Goal: Task Accomplishment & Management: Use online tool/utility

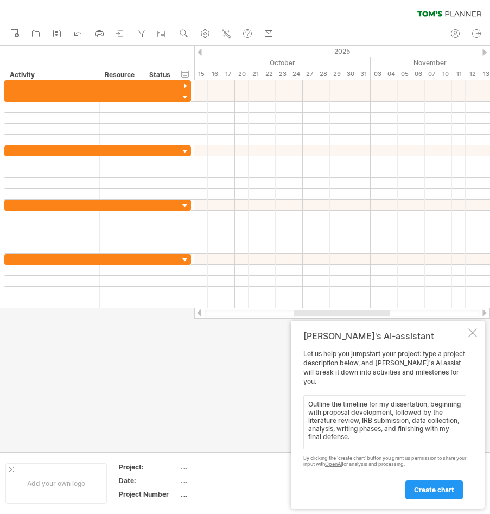
click at [428, 420] on textarea "Outline the timeline for my dissertation, beginning with proposal development, …" at bounding box center [384, 422] width 163 height 54
click at [430, 421] on textarea "Outline the timeline for my dissertation, beginning with proposal development, …" at bounding box center [384, 422] width 163 height 54
drag, startPoint x: 430, startPoint y: 421, endPoint x: 382, endPoint y: 424, distance: 48.4
click at [382, 424] on textarea "Outline the timeline for my dissertation, beginning with proposal development, …" at bounding box center [384, 422] width 163 height 54
click at [430, 411] on textarea "Outline the timeline for my dissertation, beginning with proposal development, …" at bounding box center [384, 422] width 163 height 54
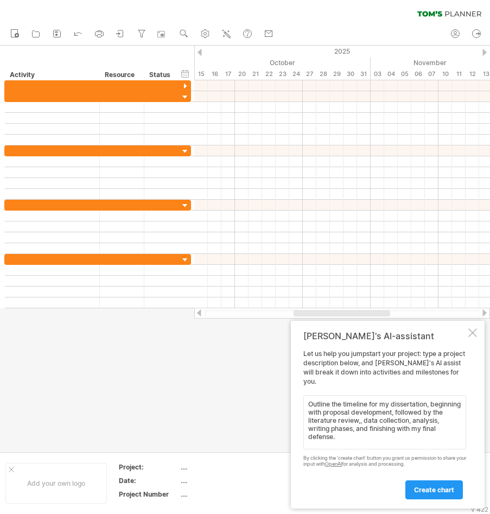
paste textarea "IRB submission"
click at [436, 449] on textarea "Outline the timeline for my dissertation, beginning with proposal development, …" at bounding box center [384, 422] width 163 height 54
click at [356, 447] on textarea "Outline the timeline for my dissertation, beginning with proposal development, …" at bounding box center [384, 422] width 163 height 54
click at [357, 436] on textarea "Outline the timeline for my dissertation, beginning with proposal development, …" at bounding box center [384, 422] width 163 height 54
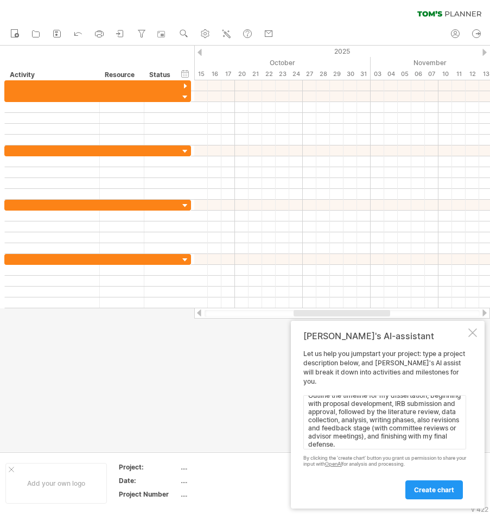
scroll to position [12, 0]
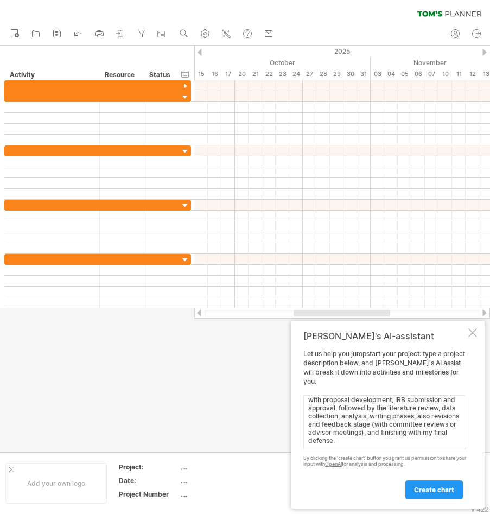
click at [456, 443] on textarea "Outline the timeline for my dissertation, beginning with proposal development, …" at bounding box center [384, 422] width 163 height 54
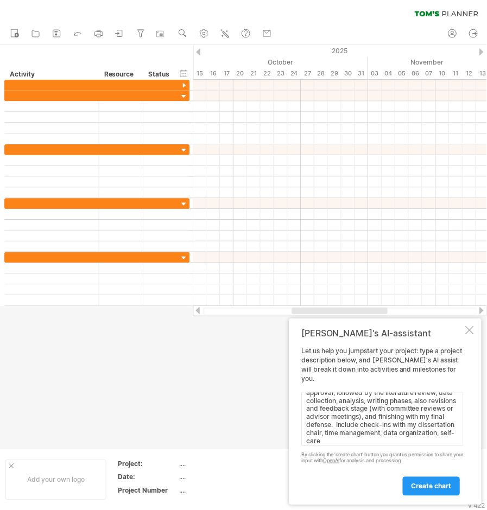
scroll to position [33, 0]
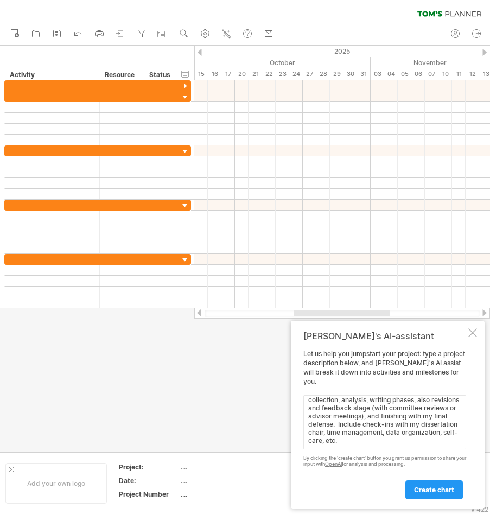
click at [448, 427] on textarea "Outline the timeline for my dissertation, beginning with proposal development, …" at bounding box center [384, 422] width 163 height 54
type textarea "Outline the timeline for my dissertation, beginning with proposal development, …"
click at [447, 489] on span "create chart" at bounding box center [434, 490] width 40 height 8
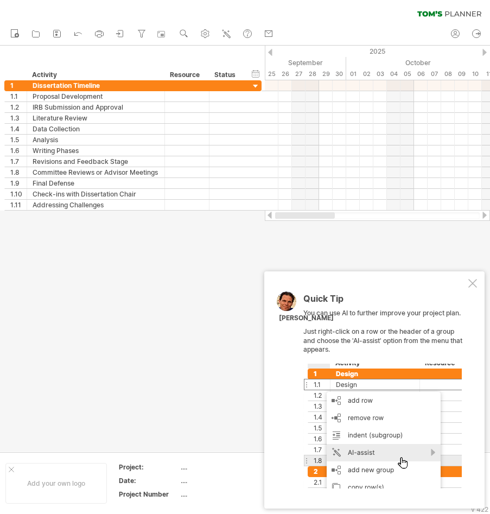
drag, startPoint x: 398, startPoint y: 214, endPoint x: 301, endPoint y: 235, distance: 100.0
click at [301, 235] on div "Trying to reach [DOMAIN_NAME] Connected again... 0% clear filter new 1" at bounding box center [245, 257] width 490 height 514
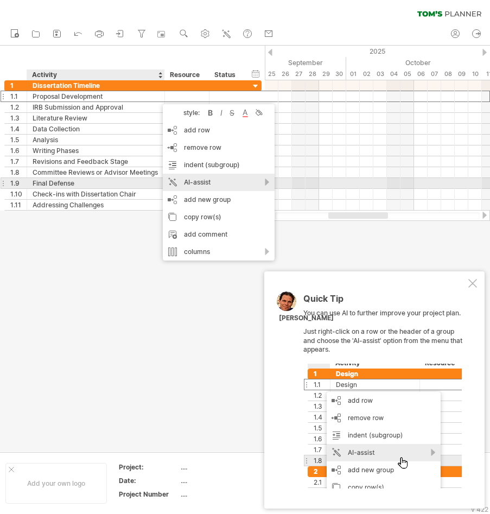
click at [215, 183] on div "AI-assist" at bounding box center [219, 182] width 112 height 17
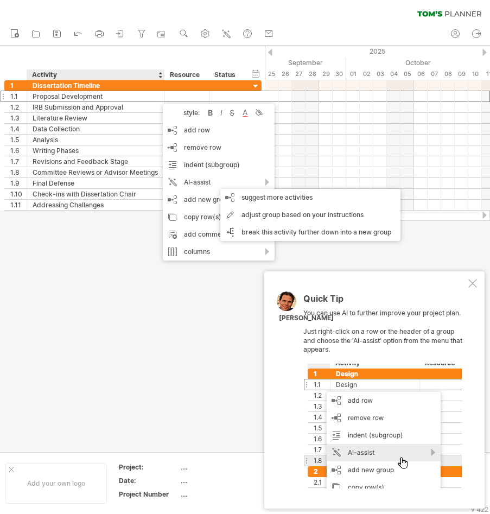
click at [346, 35] on div "new" at bounding box center [245, 34] width 490 height 23
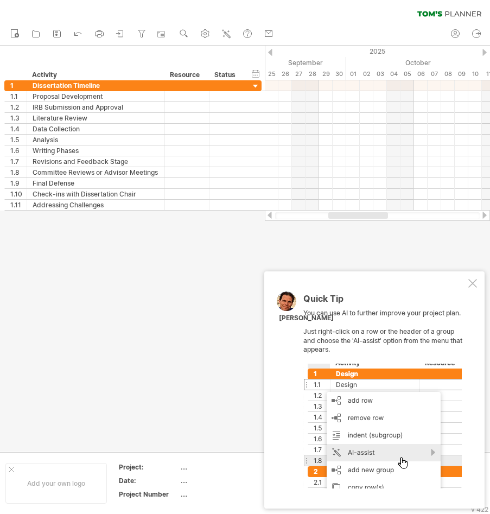
click at [476, 287] on div at bounding box center [472, 283] width 9 height 9
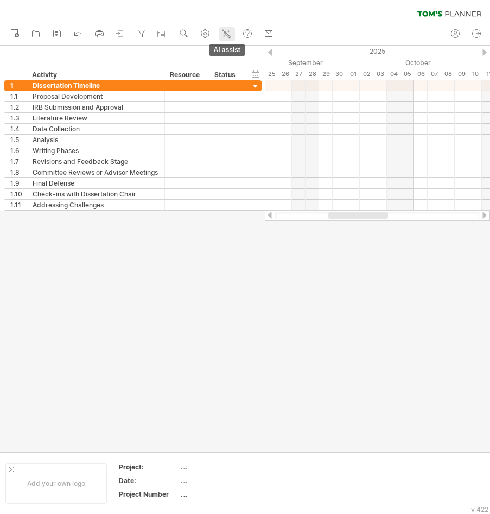
click at [233, 33] on link "AI assist" at bounding box center [227, 34] width 16 height 14
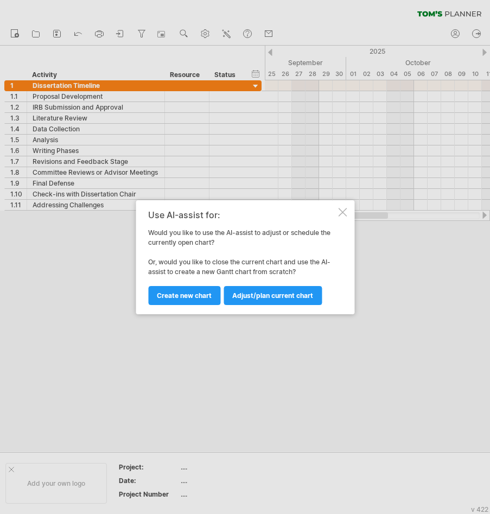
click at [346, 212] on div at bounding box center [342, 212] width 9 height 9
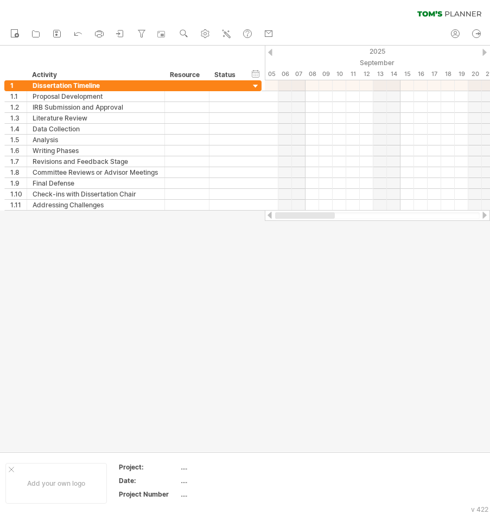
drag, startPoint x: 369, startPoint y: 216, endPoint x: 280, endPoint y: 239, distance: 91.5
click at [280, 239] on div "Trying to reach [DOMAIN_NAME] Connected again... 0% clear filter new 1" at bounding box center [245, 257] width 490 height 514
click at [240, 77] on div at bounding box center [240, 74] width 4 height 11
click at [258, 73] on div "hide start/end/duration show start/end/duration" at bounding box center [256, 73] width 10 height 11
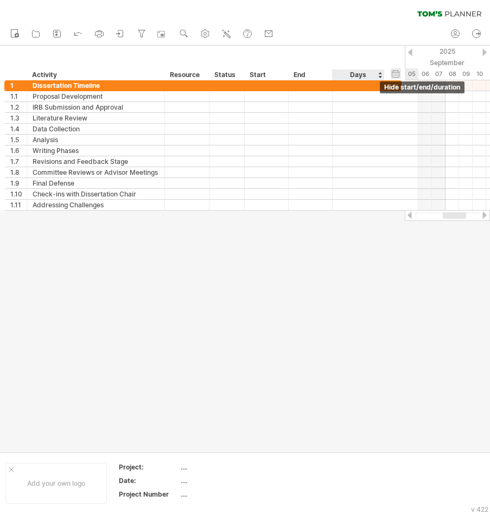
click at [396, 75] on div "hide start/end/duration show start/end/duration" at bounding box center [396, 73] width 10 height 11
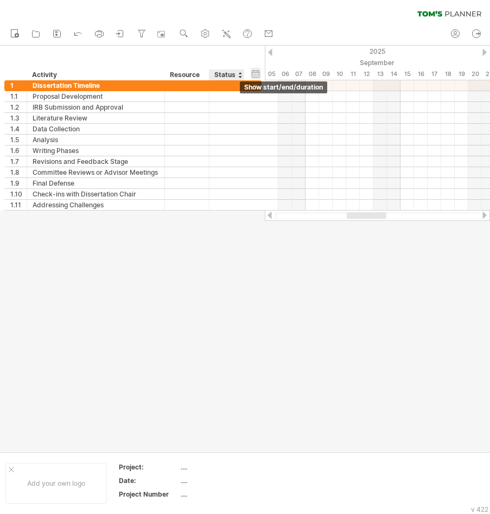
click at [257, 72] on div "hide start/end/duration show start/end/duration" at bounding box center [256, 73] width 10 height 11
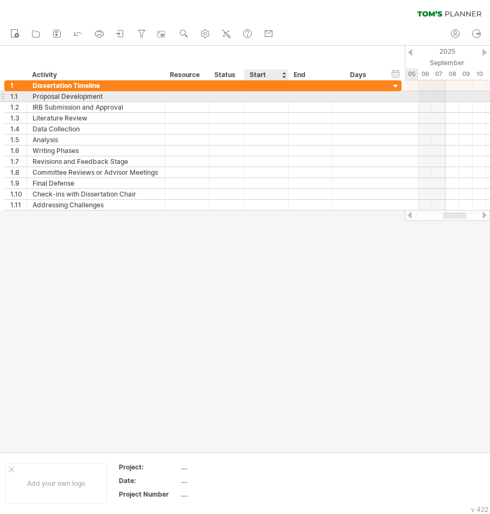
click at [257, 95] on div at bounding box center [267, 96] width 44 height 10
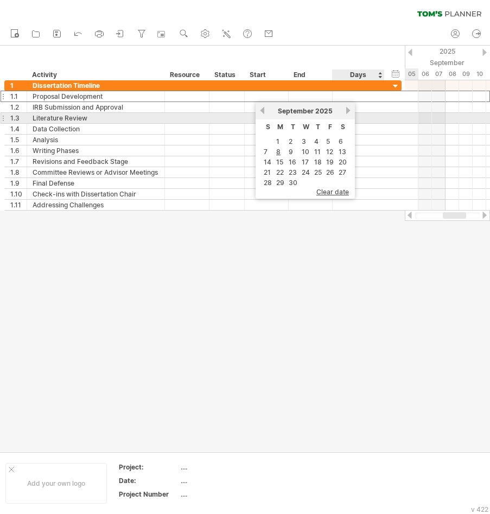
click at [350, 113] on link "next" at bounding box center [348, 110] width 8 height 8
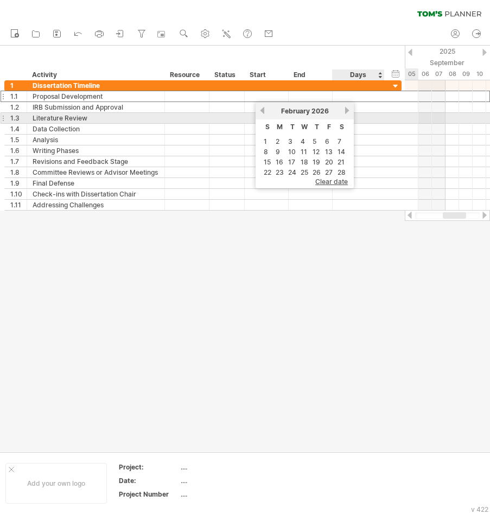
click at [350, 113] on link "next" at bounding box center [347, 110] width 8 height 8
click at [350, 113] on link "next" at bounding box center [348, 110] width 8 height 8
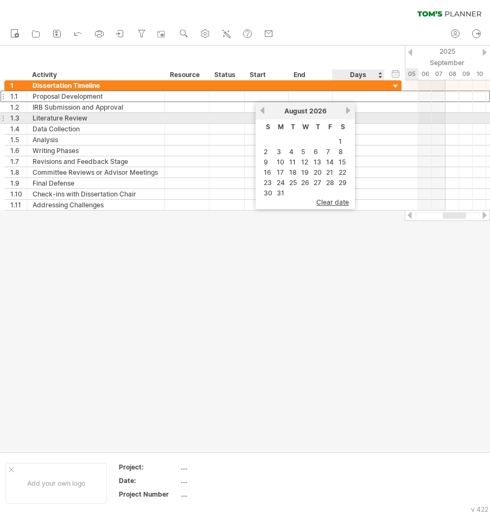
click at [350, 113] on link "next" at bounding box center [348, 110] width 8 height 8
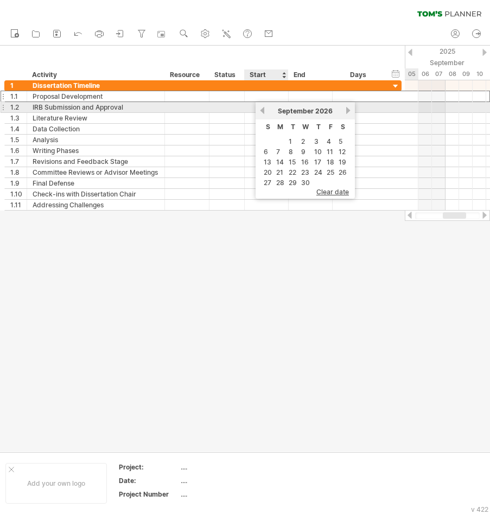
click at [263, 112] on link "previous" at bounding box center [262, 110] width 8 height 8
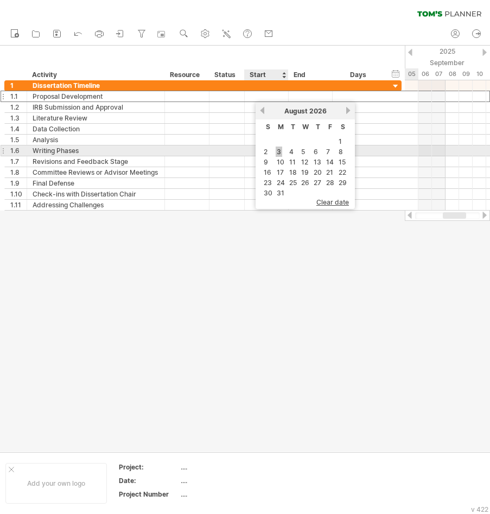
click at [281, 156] on link "3" at bounding box center [279, 152] width 7 height 10
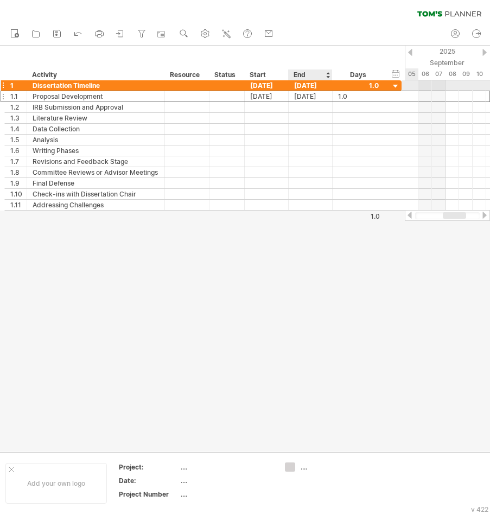
click at [301, 87] on div "[DATE]" at bounding box center [311, 85] width 44 height 10
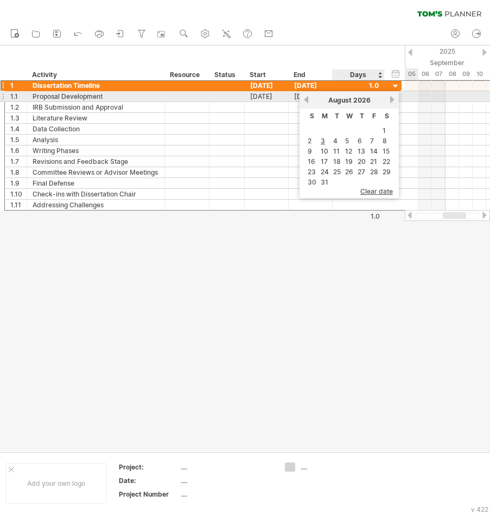
click at [389, 101] on div "[DATE]" at bounding box center [349, 100] width 79 height 8
click at [389, 101] on link "next" at bounding box center [392, 100] width 8 height 8
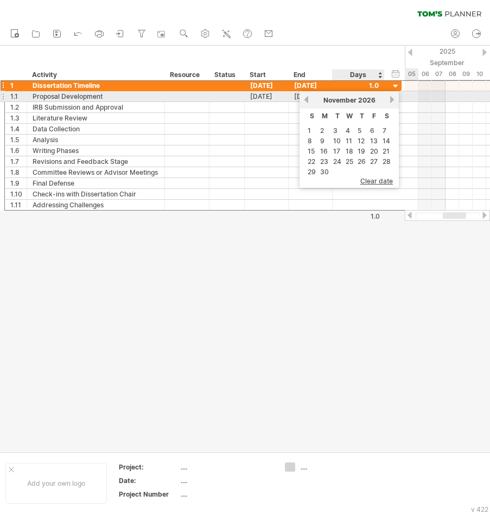
click at [389, 101] on link "next" at bounding box center [392, 100] width 8 height 8
click at [389, 101] on link "next" at bounding box center [391, 100] width 8 height 8
click at [389, 101] on link "next" at bounding box center [392, 100] width 8 height 8
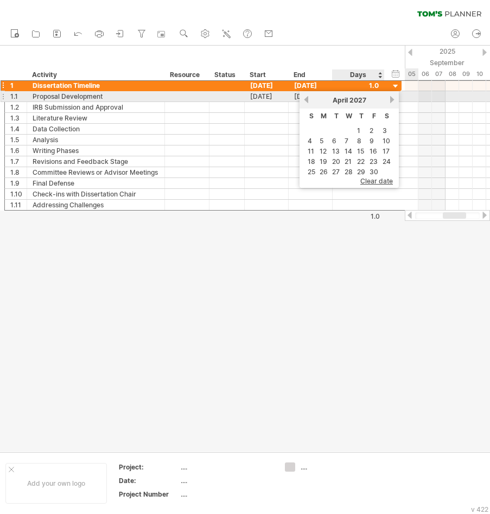
click at [389, 101] on link "next" at bounding box center [392, 100] width 8 height 8
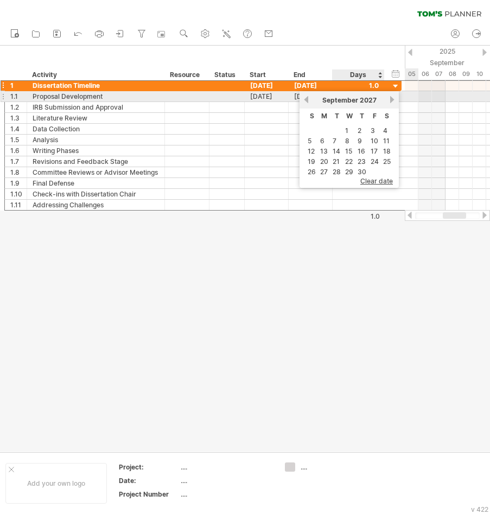
click at [389, 101] on link "next" at bounding box center [392, 100] width 8 height 8
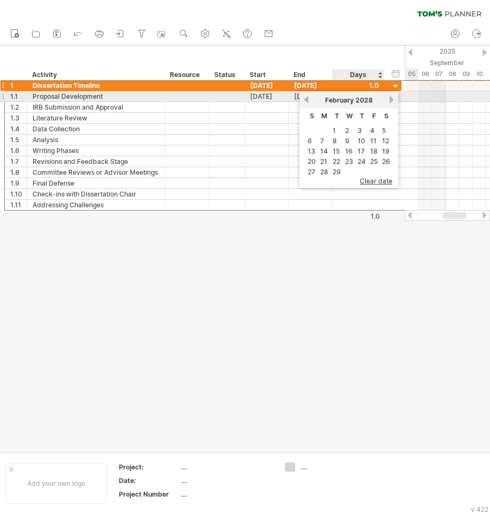
click at [389, 101] on link "next" at bounding box center [392, 100] width 8 height 8
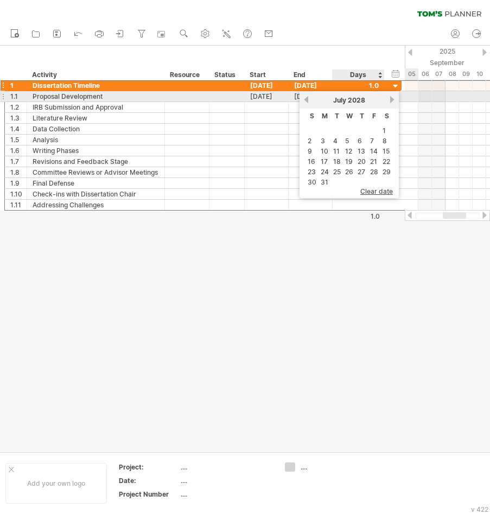
click at [389, 101] on link "next" at bounding box center [392, 100] width 8 height 8
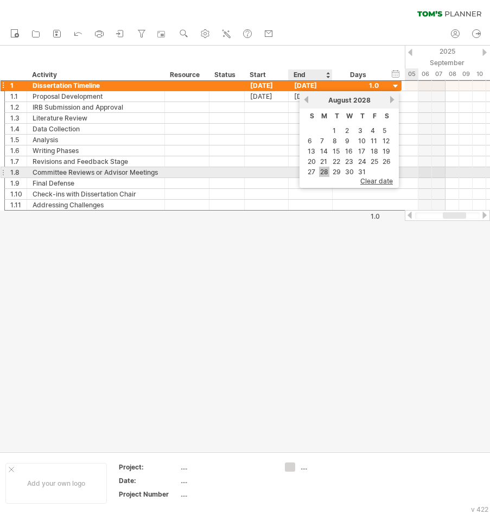
click at [327, 170] on link "28" at bounding box center [324, 172] width 10 height 10
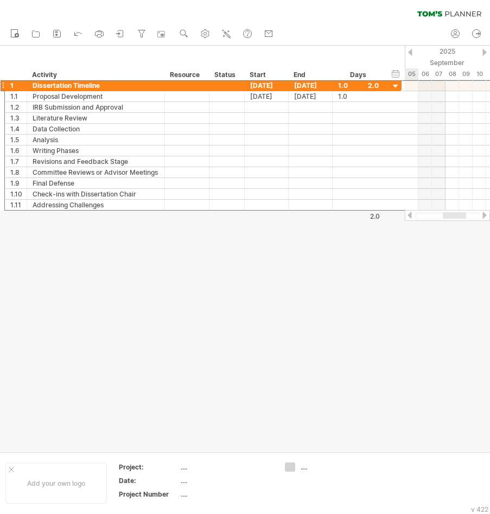
click at [483, 216] on div at bounding box center [484, 215] width 9 height 7
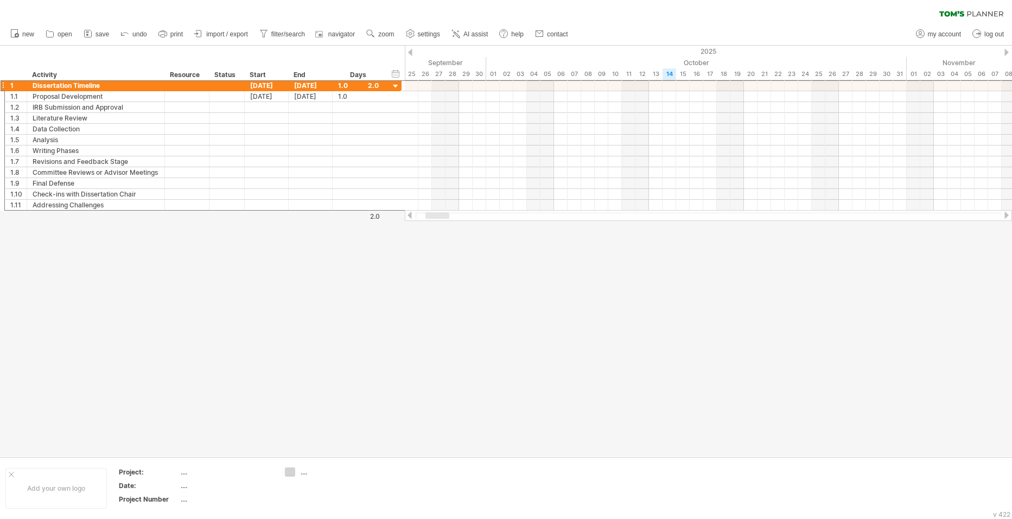
click at [490, 54] on div at bounding box center [1007, 52] width 4 height 7
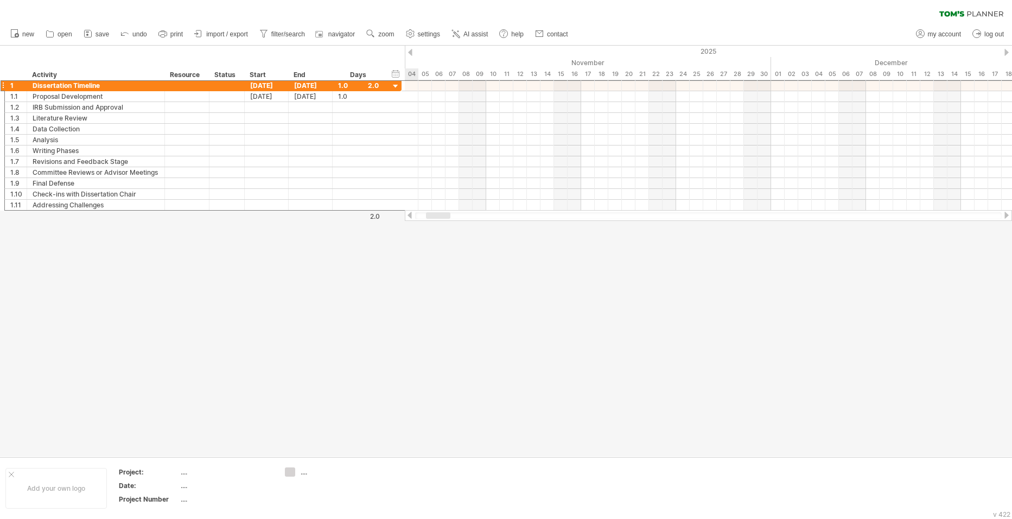
click at [490, 54] on div at bounding box center [1007, 52] width 4 height 7
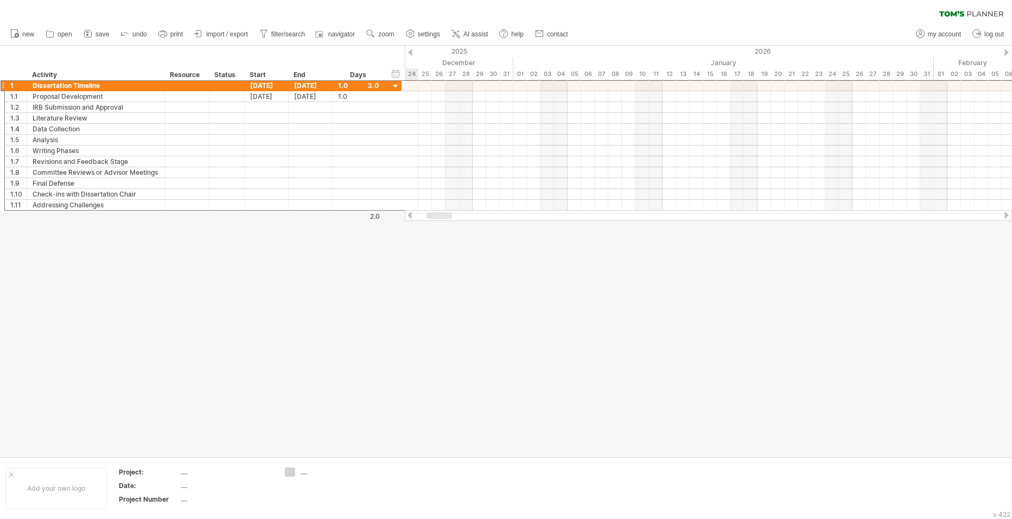
click at [490, 54] on div at bounding box center [1007, 52] width 4 height 7
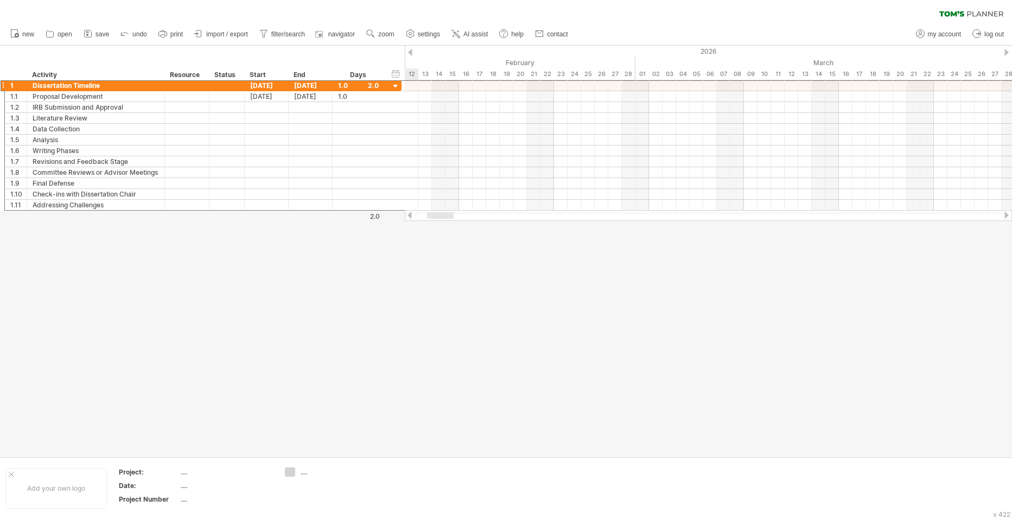
click at [490, 54] on div at bounding box center [1007, 52] width 4 height 7
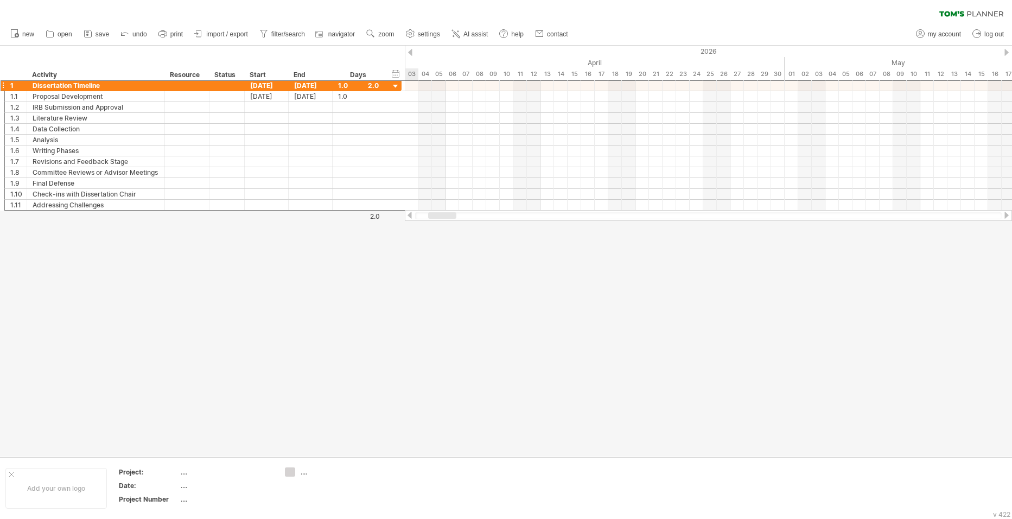
click at [490, 54] on div at bounding box center [1007, 52] width 4 height 7
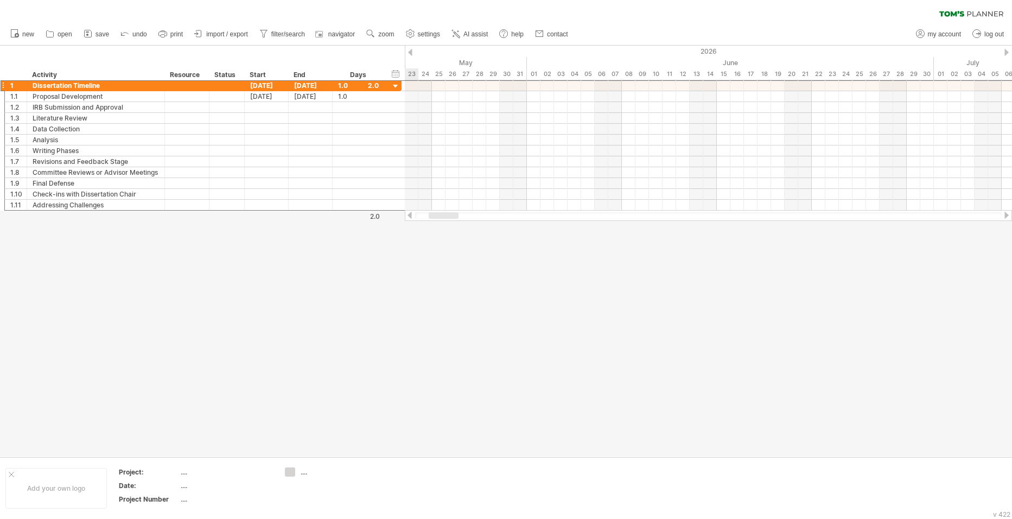
click at [490, 54] on div at bounding box center [1007, 52] width 4 height 7
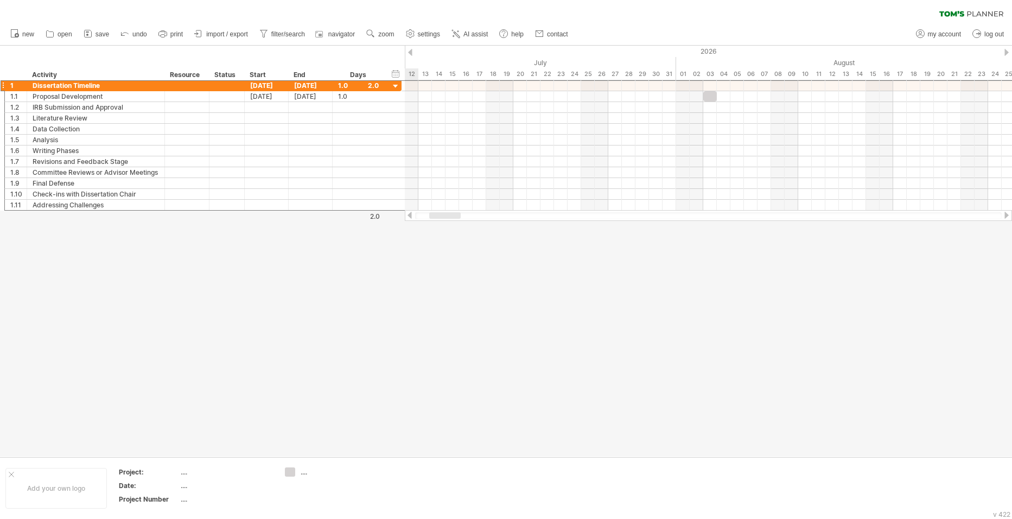
click at [490, 54] on div at bounding box center [1007, 52] width 4 height 7
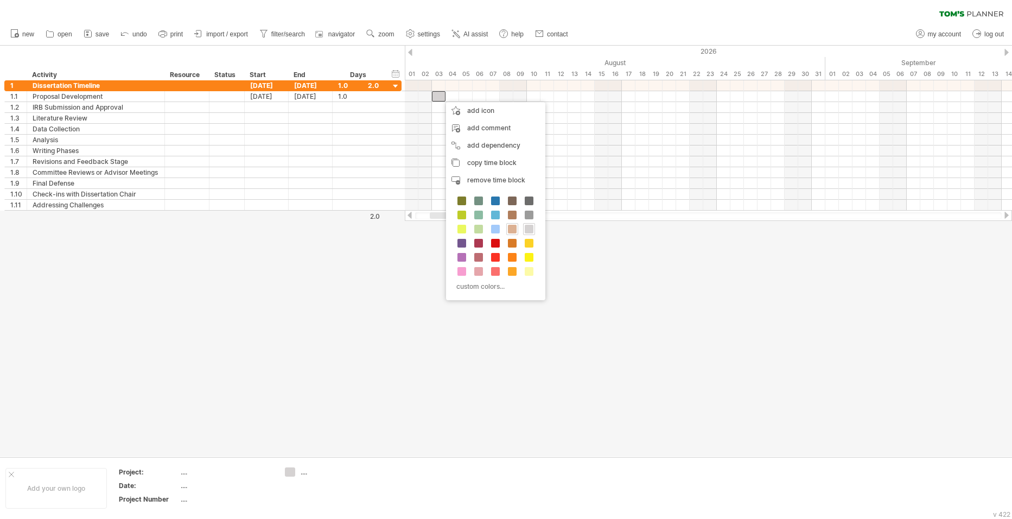
click at [490, 229] on span at bounding box center [512, 229] width 9 height 9
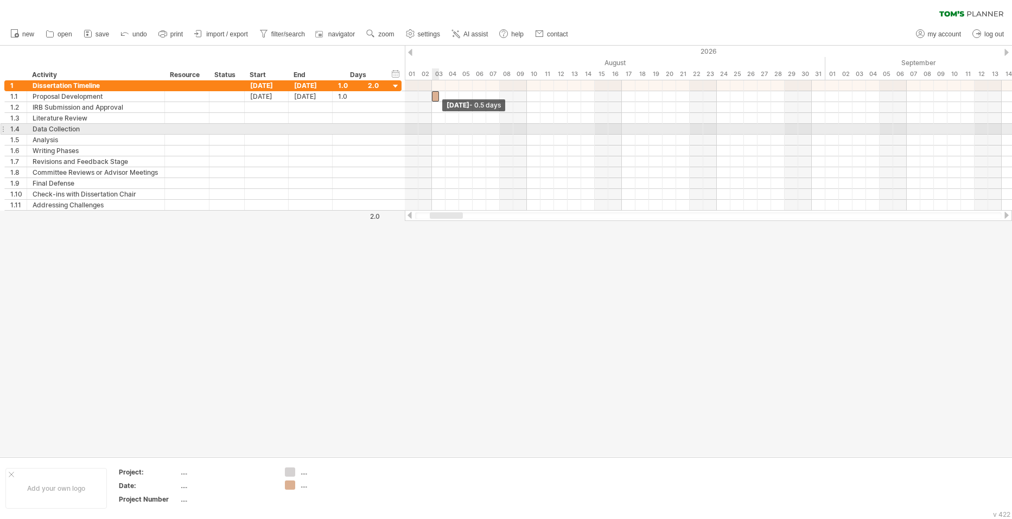
drag, startPoint x: 445, startPoint y: 100, endPoint x: 420, endPoint y: 134, distance: 41.6
click at [420, 134] on div "[DATE] - 0.5 days" at bounding box center [708, 145] width 607 height 130
click at [420, 134] on div at bounding box center [708, 129] width 607 height 11
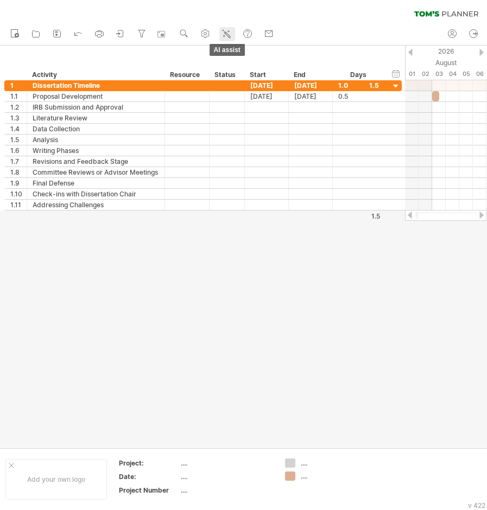
click at [231, 33] on icon at bounding box center [226, 33] width 11 height 11
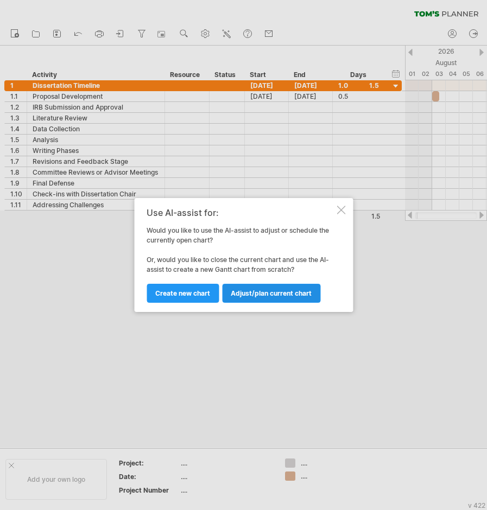
click at [265, 289] on link "Adjust/plan current chart" at bounding box center [271, 293] width 98 height 19
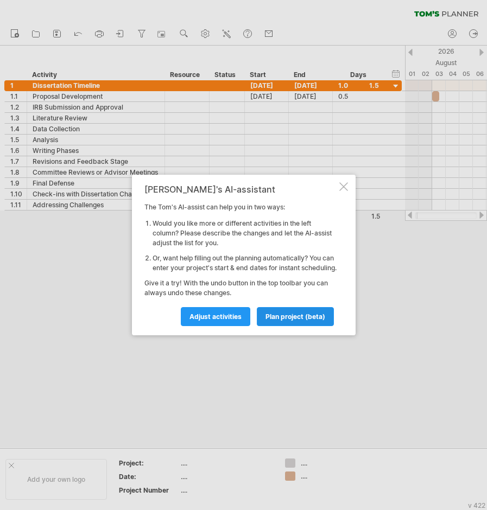
click at [269, 321] on span "plan project (beta)" at bounding box center [295, 317] width 60 height 8
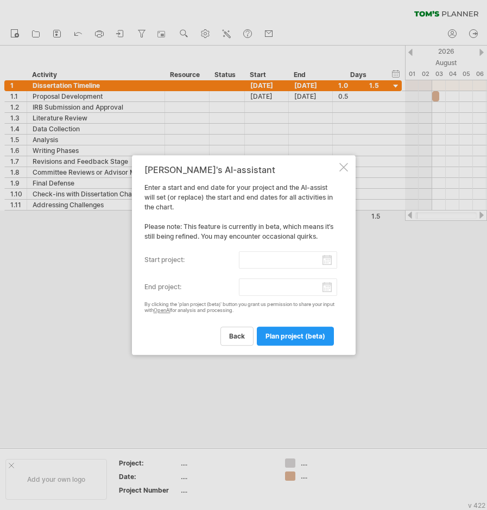
click at [344, 166] on div at bounding box center [343, 167] width 9 height 9
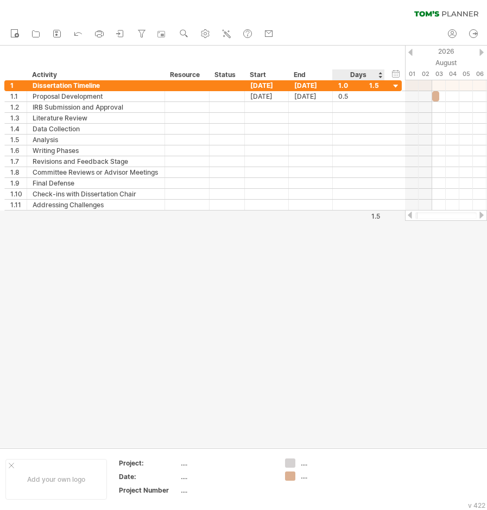
click at [339, 237] on div at bounding box center [243, 247] width 487 height 402
click at [225, 33] on icon at bounding box center [227, 34] width 6 height 6
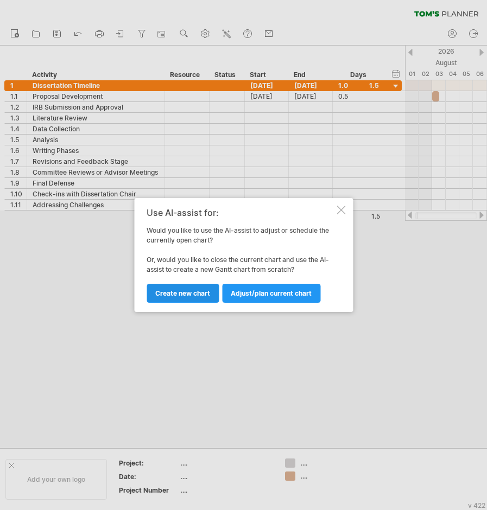
click at [170, 300] on link "Create new chart" at bounding box center [183, 293] width 72 height 19
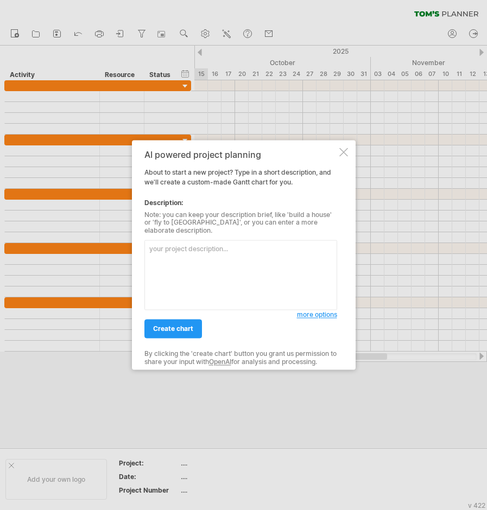
click at [201, 269] on textarea at bounding box center [240, 275] width 193 height 70
click at [297, 274] on textarea at bounding box center [240, 275] width 193 height 70
click at [293, 270] on textarea "Create a timeline for my dissertation beginning with proposal development, IRB …" at bounding box center [240, 275] width 193 height 70
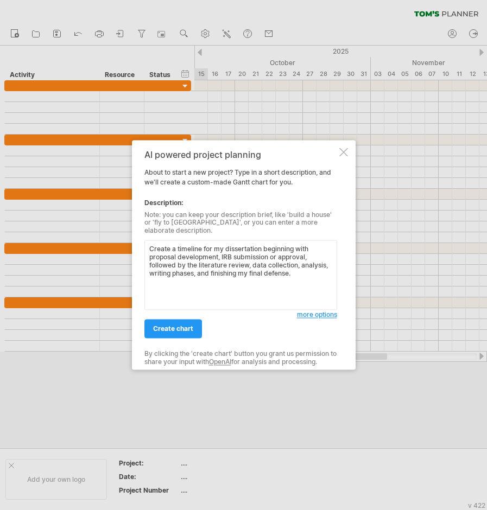
click at [309, 272] on textarea "Create a timeline for my dissertation beginning with proposal development, IRB …" at bounding box center [240, 275] width 193 height 70
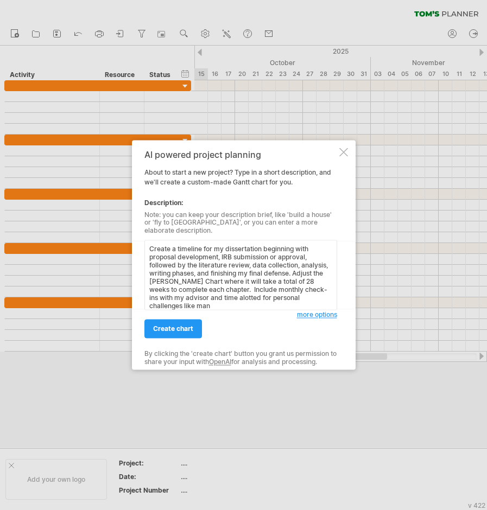
scroll to position [1, 0]
type textarea "Create a timeline for my dissertation beginning with proposal development, IRB …"
click at [195, 330] on link "create chart" at bounding box center [173, 329] width 58 height 19
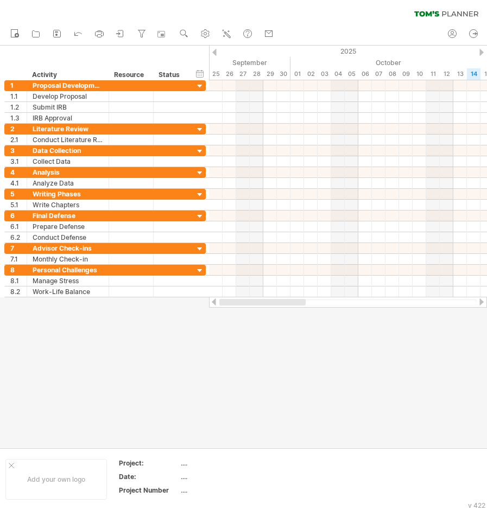
drag, startPoint x: 360, startPoint y: 301, endPoint x: 136, endPoint y: 345, distance: 228.5
click at [136, 345] on div "Trying to reach [DOMAIN_NAME] Connected again... 0% clear filter new 1" at bounding box center [243, 255] width 487 height 510
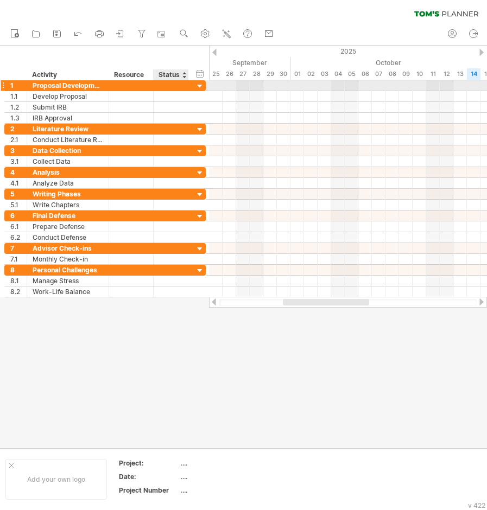
click at [200, 86] on div at bounding box center [200, 86] width 10 height 10
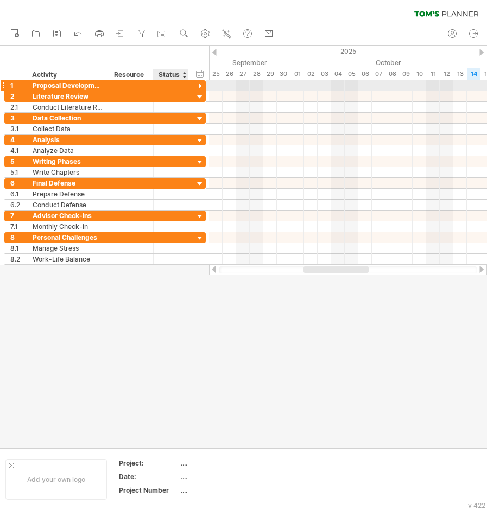
click at [200, 86] on div at bounding box center [200, 86] width 10 height 10
